Goal: Complete application form

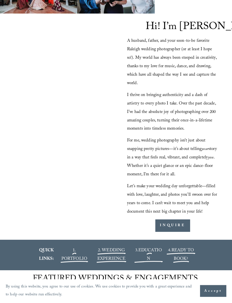
scroll to position [569, 0]
click at [112, 263] on span "2. WEDDING EXPERIENCE" at bounding box center [111, 255] width 28 height 16
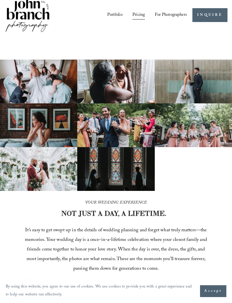
scroll to position [6, 0]
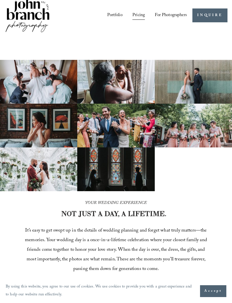
click at [0, 0] on div at bounding box center [0, 0] width 0 height 0
click at [112, 173] on link "Pricing" at bounding box center [115, 166] width 40 height 14
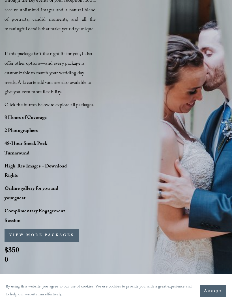
scroll to position [438, 0]
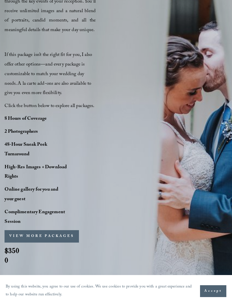
click at [44, 243] on button "VIEW MORE PACKAGES" at bounding box center [42, 236] width 74 height 12
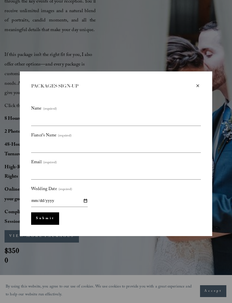
click at [39, 114] on label "Name (required)" at bounding box center [115, 110] width 169 height 10
click at [0, 0] on input "Name (required)" at bounding box center [0, 0] width 0 height 0
click at [50, 123] on input "Name (required)" at bounding box center [115, 120] width 169 height 12
type input "**********"
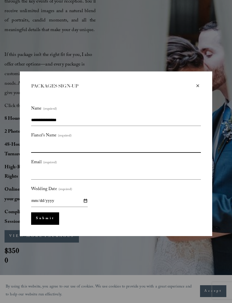
click at [53, 146] on input "Fiancé's Name (required)" at bounding box center [115, 147] width 169 height 12
type input "**********"
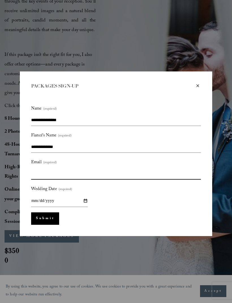
click at [55, 175] on input "Email (required)" at bounding box center [115, 174] width 169 height 12
type input "**********"
click at [36, 196] on input "Wedding Date (required)" at bounding box center [59, 201] width 56 height 12
type input "**********"
click at [44, 216] on button "Submit Submit" at bounding box center [45, 218] width 28 height 12
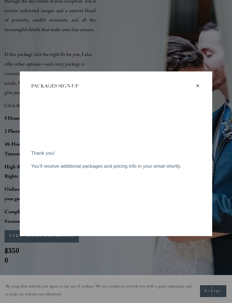
click at [193, 83] on div "PACKAGES SIGN-UP" at bounding box center [112, 86] width 163 height 6
click at [196, 87] on div "×" at bounding box center [197, 86] width 6 height 6
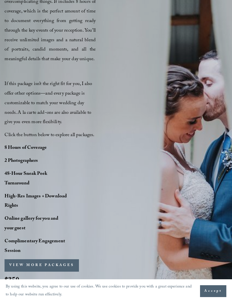
scroll to position [409, 0]
